Goal: Navigation & Orientation: Find specific page/section

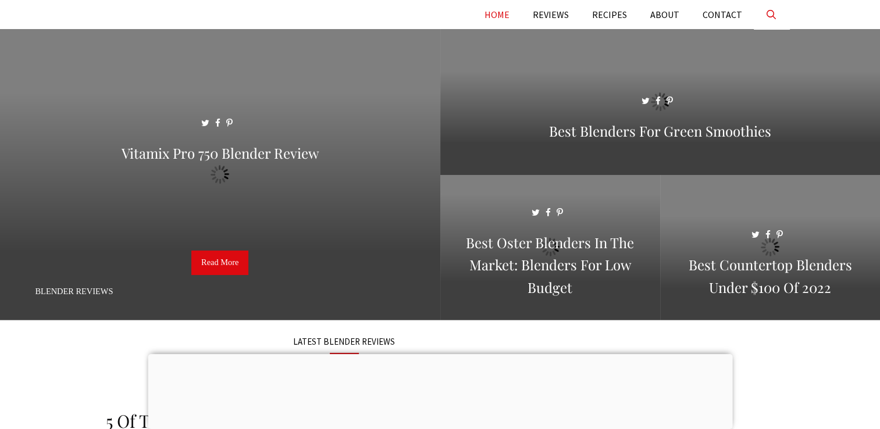
click at [766, 17] on link "Open Search Bar" at bounding box center [771, 14] width 35 height 29
click at [768, 16] on link "Open Search Bar" at bounding box center [771, 14] width 35 height 29
click at [438, 354] on div at bounding box center [440, 354] width 584 height 0
click at [435, 354] on div at bounding box center [440, 354] width 584 height 0
